Goal: Transaction & Acquisition: Complete application form

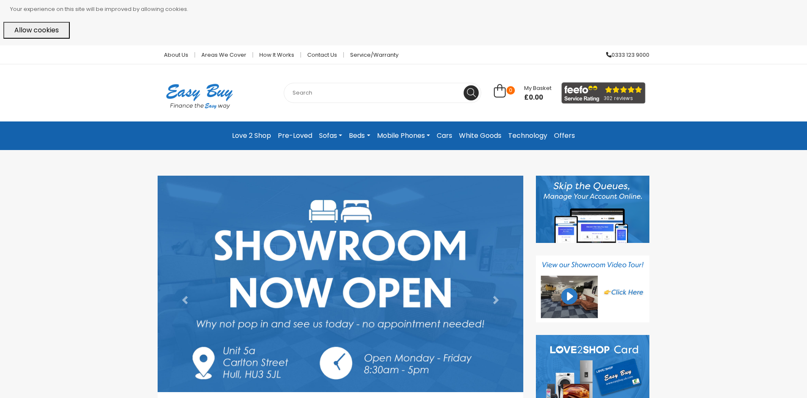
click at [480, 138] on link "White Goods" at bounding box center [480, 135] width 49 height 15
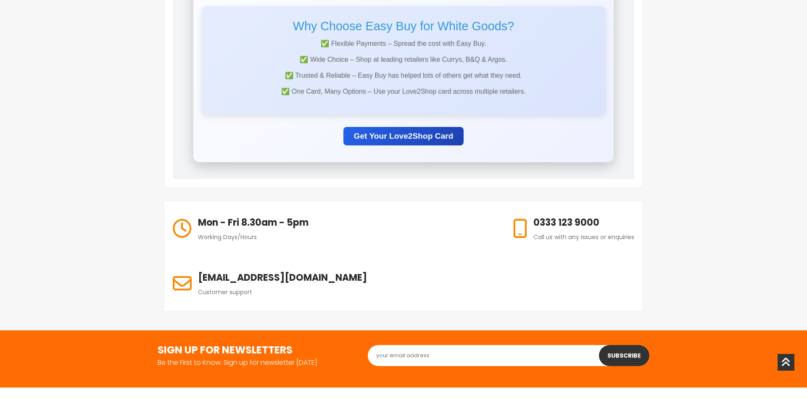
scroll to position [129, 0]
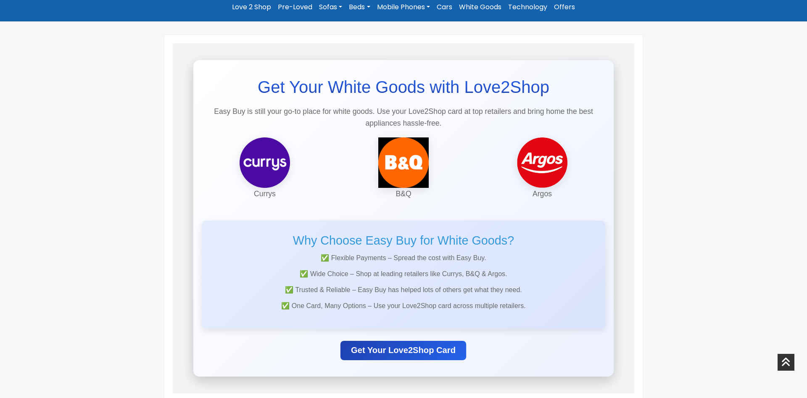
click at [419, 348] on link "Get Your Love2Shop Card" at bounding box center [404, 350] width 126 height 19
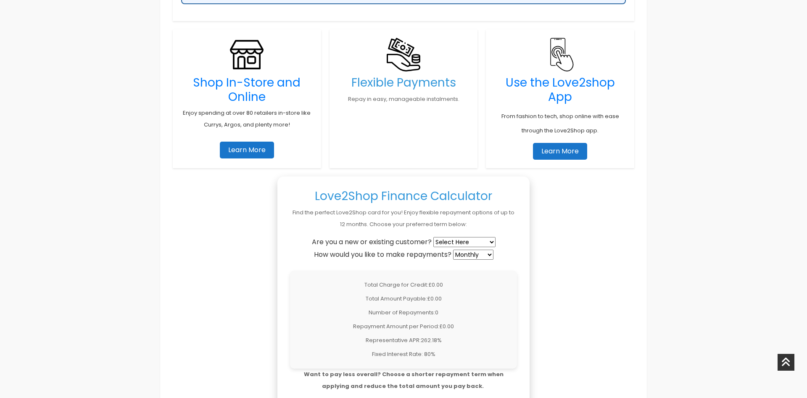
scroll to position [557, 0]
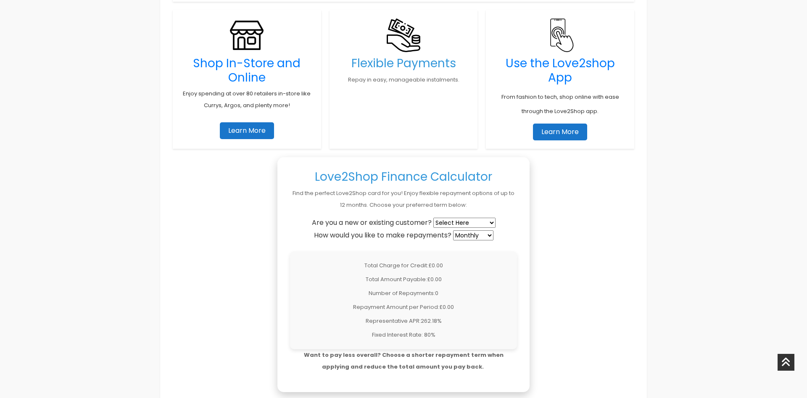
click at [433, 218] on select "Select Here New Customer Existing Customer" at bounding box center [464, 223] width 62 height 10
select select "new"
click option "New Customer" at bounding box center [0, 0] width 0 height 0
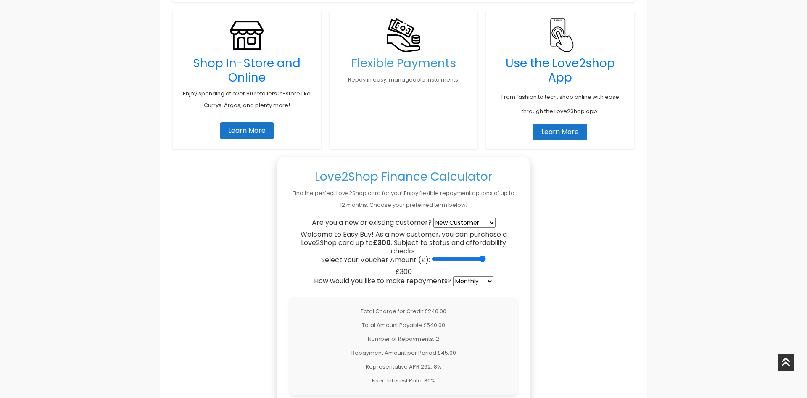
drag, startPoint x: 429, startPoint y: 262, endPoint x: 495, endPoint y: 258, distance: 66.1
type input "300"
click at [486, 258] on input "Select Your Voucher Amount (£):" at bounding box center [459, 259] width 54 height 7
click at [453, 276] on select "Weekly Fortnightly 4-Weekly Monthly" at bounding box center [473, 281] width 40 height 10
click option "Weekly" at bounding box center [0, 0] width 0 height 0
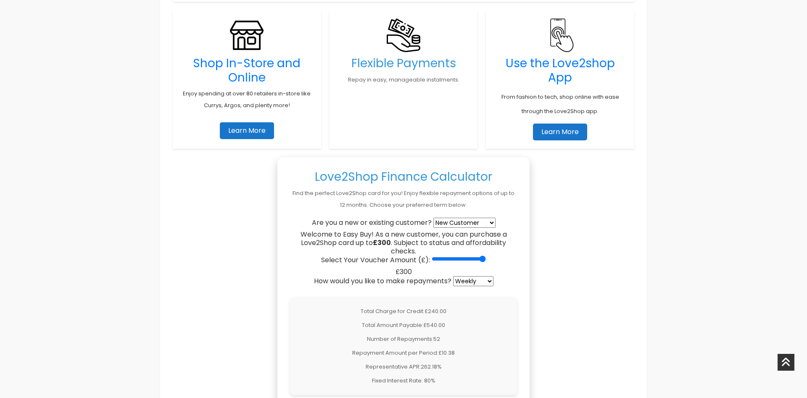
click at [453, 276] on select "Weekly Fortnightly 4-Weekly Monthly" at bounding box center [473, 281] width 40 height 10
select select "monthly"
click option "Monthly" at bounding box center [0, 0] width 0 height 0
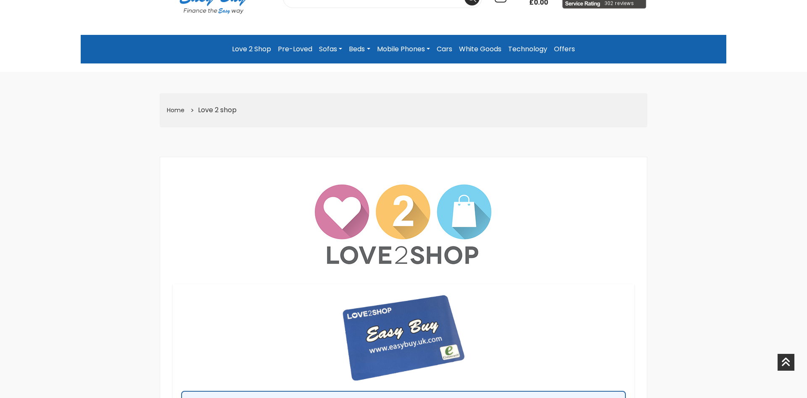
scroll to position [0, 0]
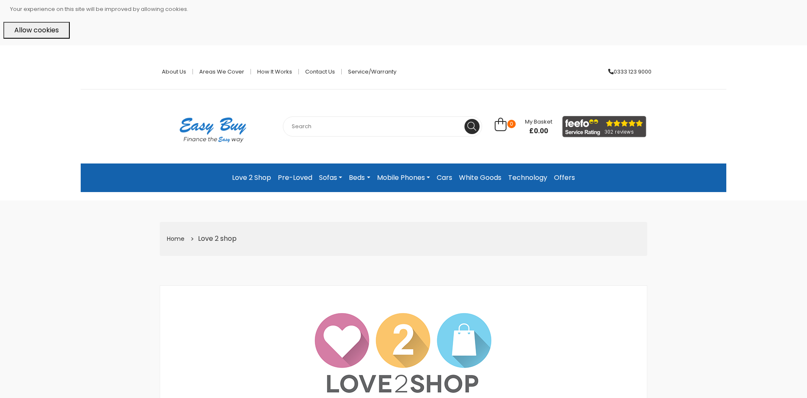
click at [440, 176] on link "Cars" at bounding box center [444, 177] width 22 height 15
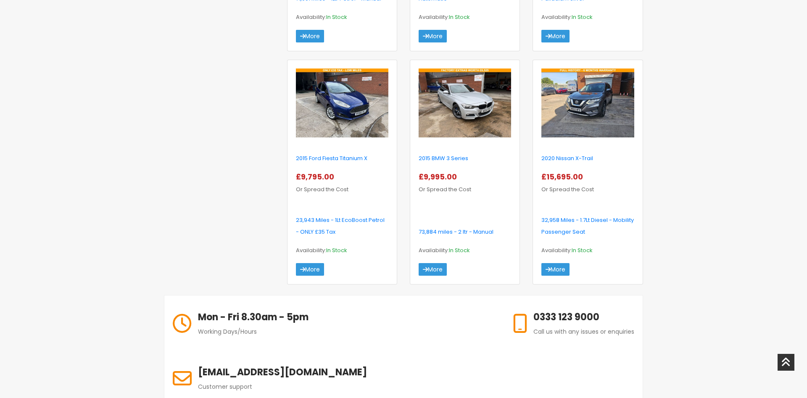
scroll to position [343, 0]
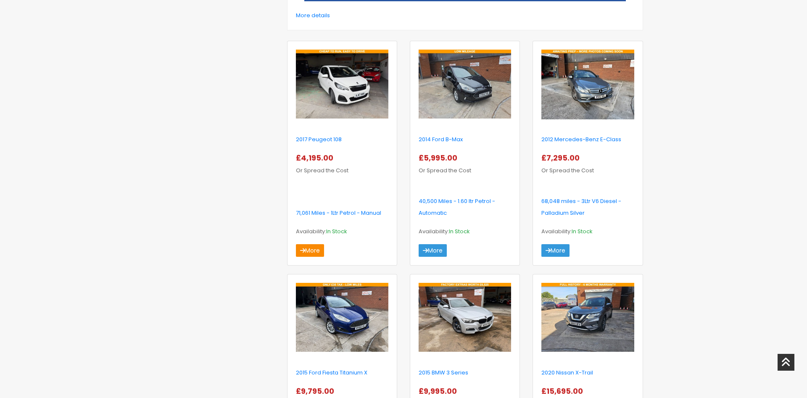
click at [313, 248] on link "More" at bounding box center [310, 250] width 28 height 13
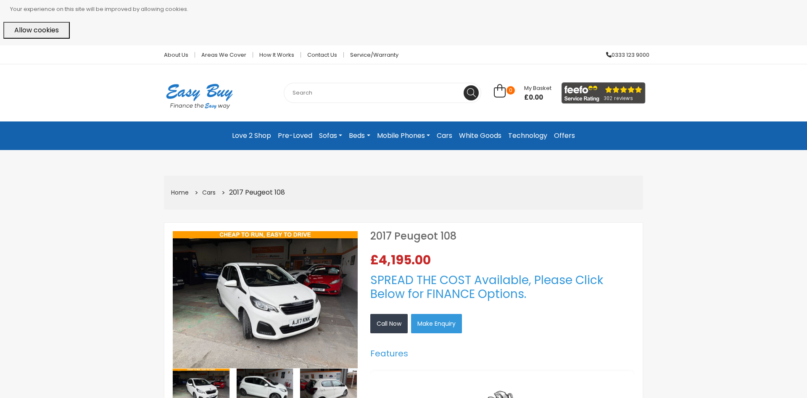
click at [489, 134] on link "White Goods" at bounding box center [480, 135] width 49 height 15
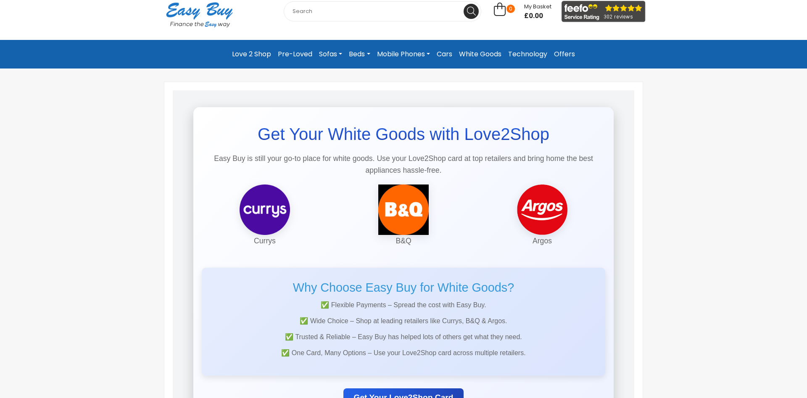
scroll to position [129, 0]
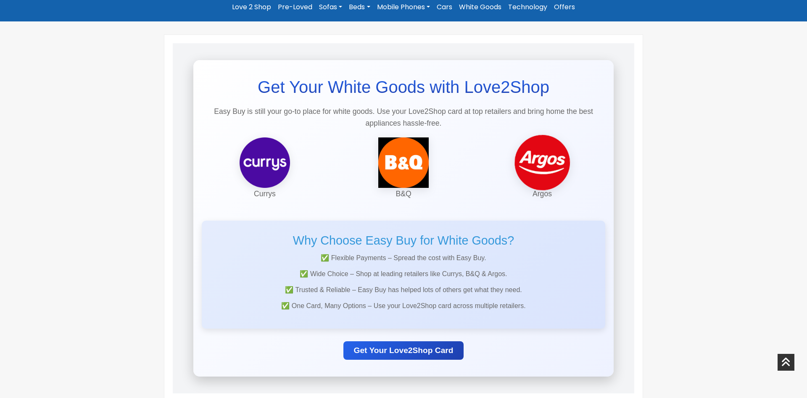
click at [528, 170] on img at bounding box center [542, 163] width 58 height 58
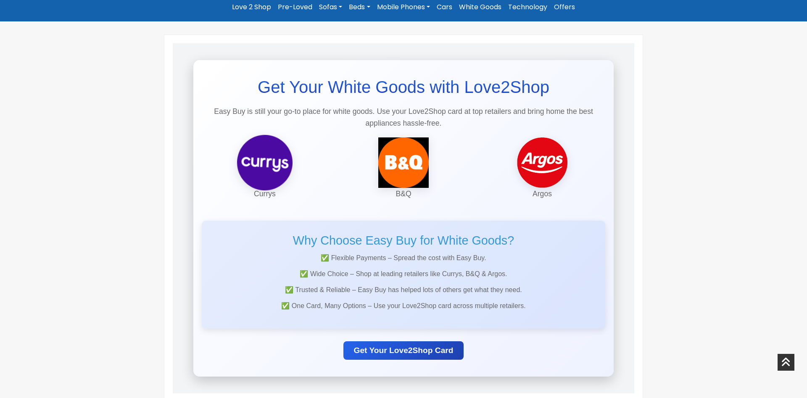
click at [290, 157] on img at bounding box center [265, 163] width 58 height 58
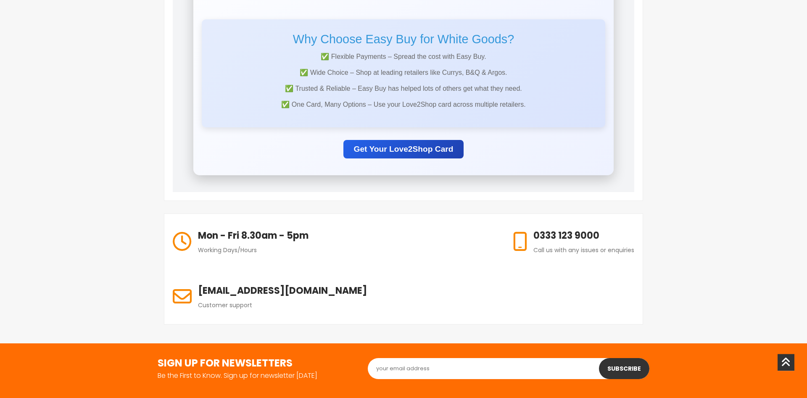
scroll to position [343, 0]
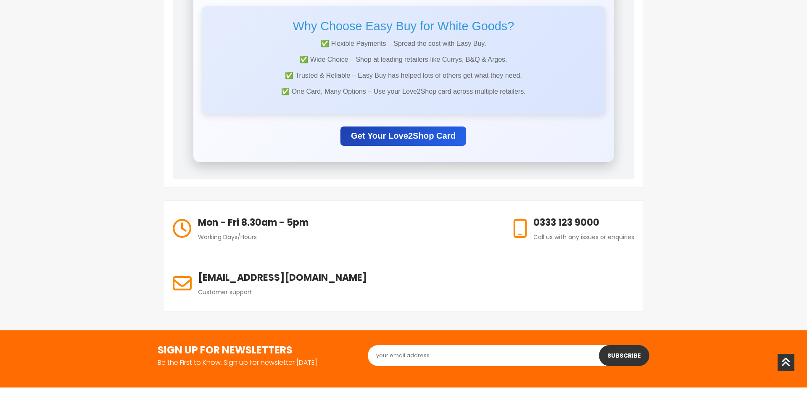
click at [413, 135] on link "Get Your Love2Shop Card" at bounding box center [404, 135] width 126 height 19
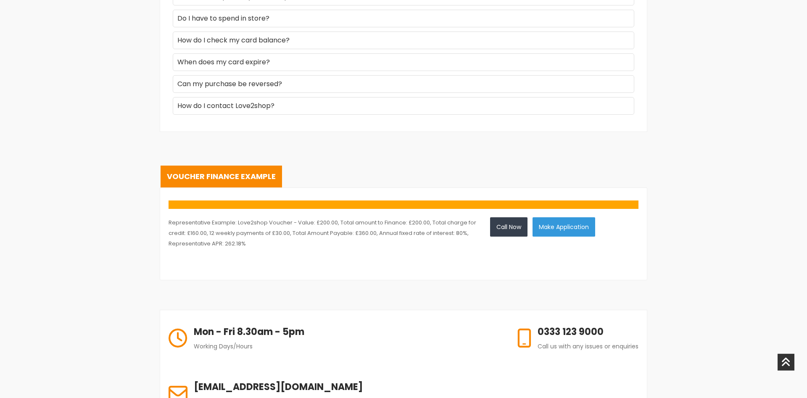
scroll to position [1329, 0]
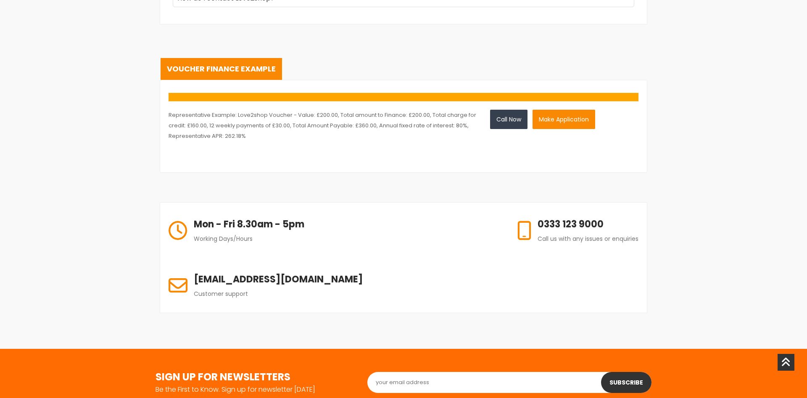
click at [568, 119] on button "Make Application" at bounding box center [564, 119] width 63 height 19
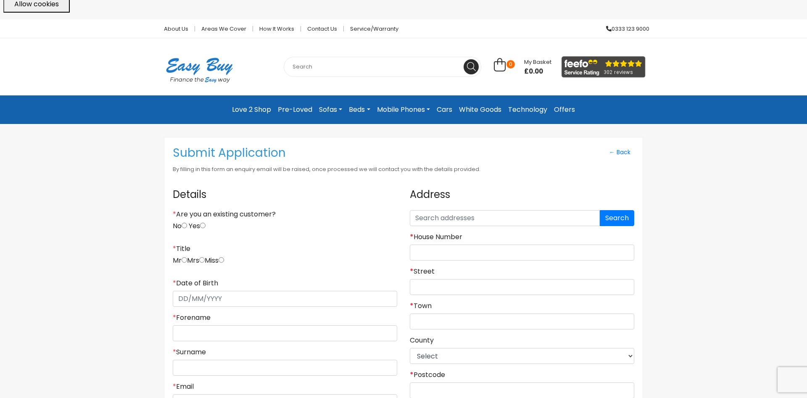
scroll to position [43, 0]
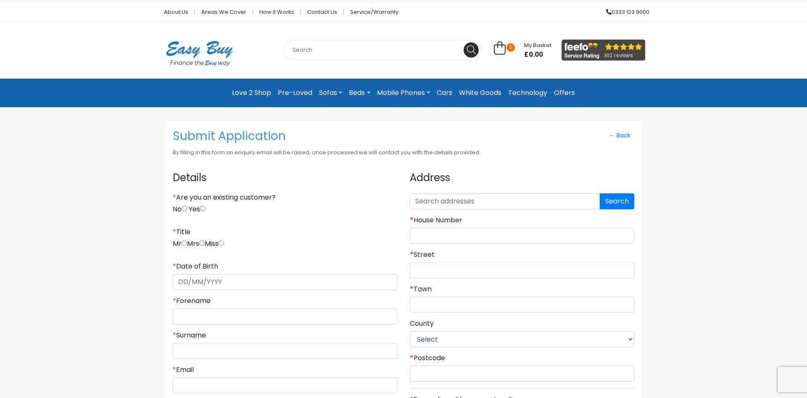
click at [187, 210] on input "No" at bounding box center [184, 208] width 5 height 5
radio input "true"
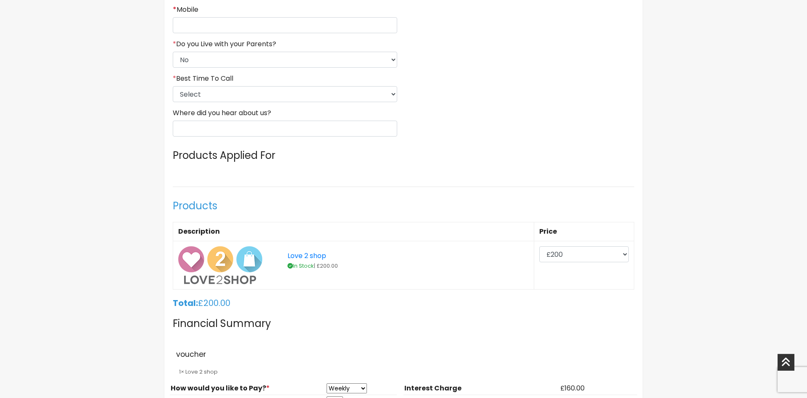
scroll to position [472, 0]
click at [539, 247] on select "£200 £300 £400 £500 £600 £700 £800" at bounding box center [584, 255] width 90 height 16
click option "£500" at bounding box center [0, 0] width 0 height 0
click at [446, 268] on p "In Stock | £ 500" at bounding box center [392, 267] width 208 height 12
click at [536, 247] on select "£200 £300 £400 £500 £600 £700 £800" at bounding box center [582, 255] width 93 height 16
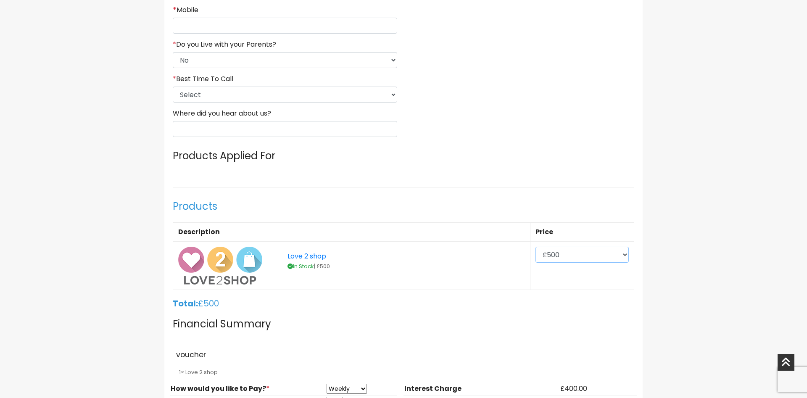
select select "600"
click option "£600" at bounding box center [0, 0] width 0 height 0
click at [436, 261] on link "Love 2 shop" at bounding box center [392, 256] width 208 height 8
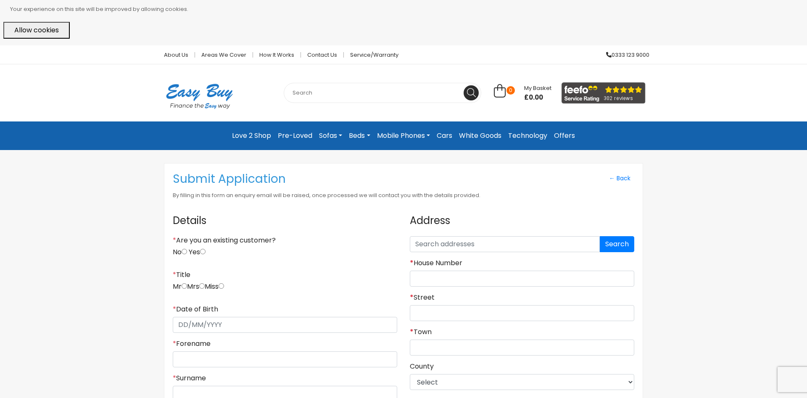
click at [184, 254] on input "No" at bounding box center [184, 251] width 5 height 5
radio input "true"
click at [224, 289] on input "radio" at bounding box center [221, 285] width 5 height 5
radio input "true"
click at [212, 318] on input "* Date of Birth" at bounding box center [285, 325] width 225 height 16
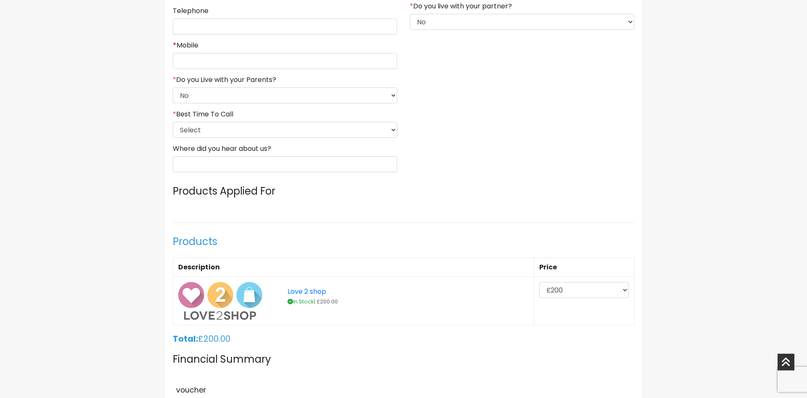
scroll to position [515, 0]
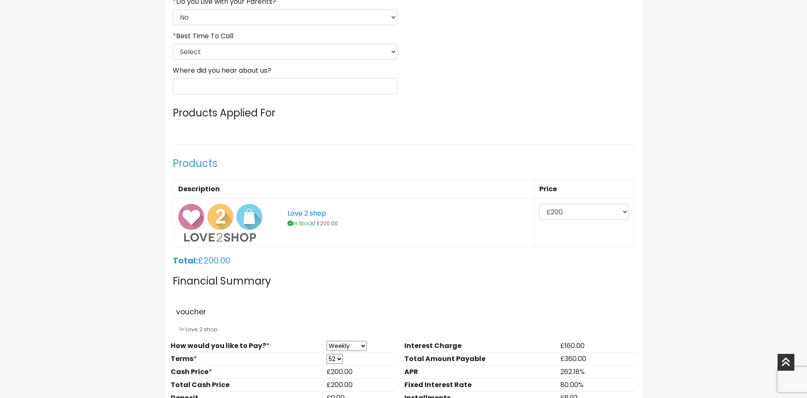
type input "[DATE]"
click at [539, 204] on select "£200 £300 £400 £500 £600 £700 £800" at bounding box center [584, 212] width 90 height 16
select select "600"
click option "£600" at bounding box center [0, 0] width 0 height 0
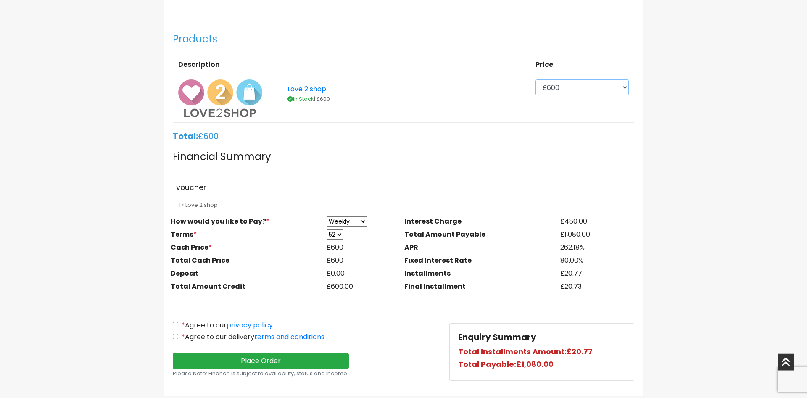
scroll to position [643, 0]
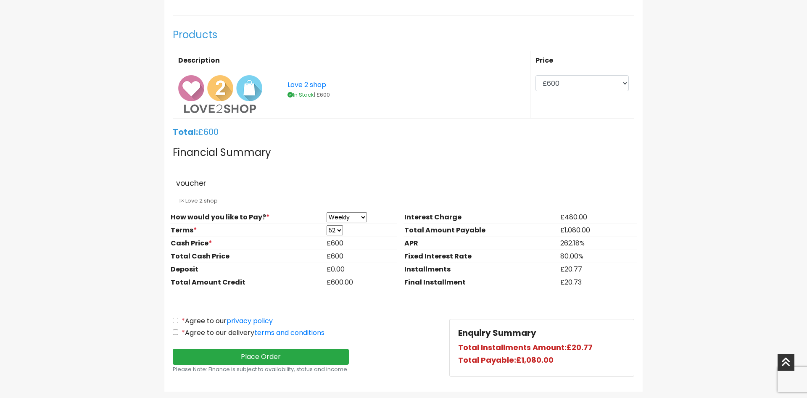
click at [327, 212] on select "Weekly Fortnightly Monthly" at bounding box center [347, 217] width 40 height 10
select select "Monthly"
click option "Monthly" at bounding box center [0, 0] width 0 height 0
click at [327, 225] on select "3 6 9 12" at bounding box center [334, 230] width 14 height 10
click option "12" at bounding box center [0, 0] width 0 height 0
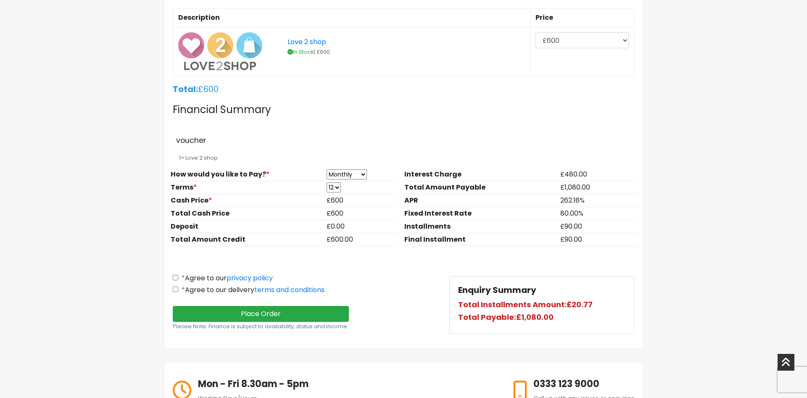
scroll to position [557, 0]
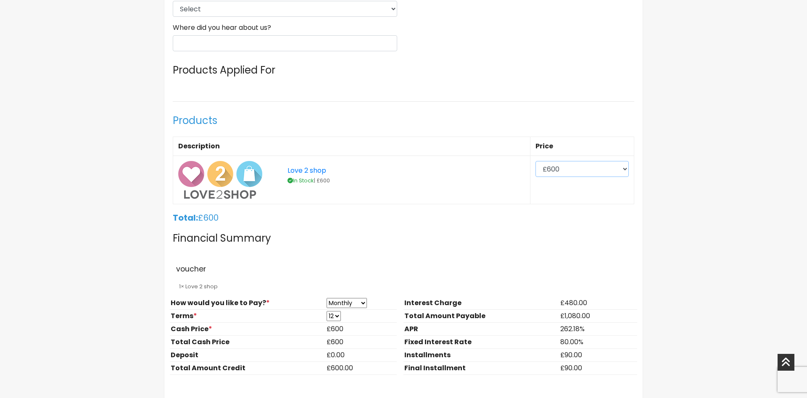
click at [536, 161] on select "£200 £300 £400 £500 £600 £700 £800" at bounding box center [582, 169] width 93 height 16
select select "500"
click option "£500" at bounding box center [0, 0] width 0 height 0
click at [421, 245] on h4 "Financial Summary" at bounding box center [404, 238] width 462 height 25
click at [327, 298] on select "Weekly Fortnightly Monthly" at bounding box center [347, 303] width 40 height 10
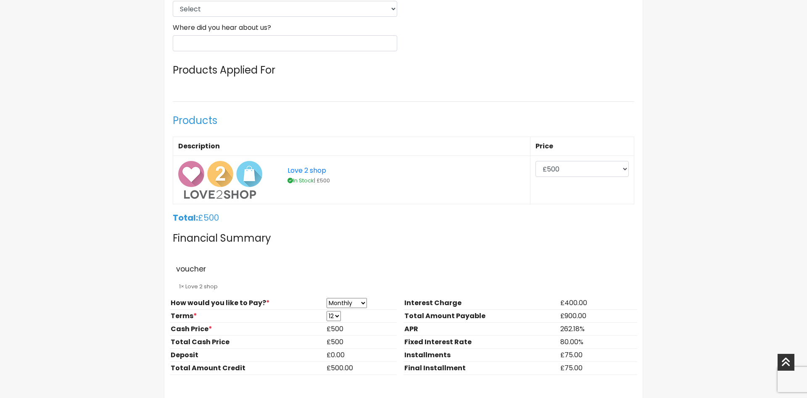
select select "Weekly"
click option "Weekly" at bounding box center [0, 0] width 0 height 0
